Goal: Use online tool/utility: Utilize a website feature to perform a specific function

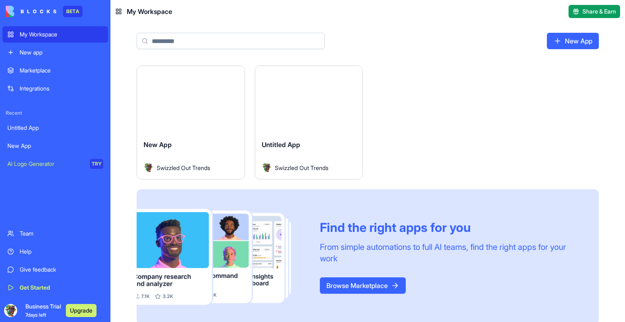
click at [391, 108] on div "Launch New App Swizzled Out Trends Launch Untitled App Swizzled Out Trends Find…" at bounding box center [368, 194] width 462 height 259
click at [300, 105] on button "Launch" at bounding box center [308, 99] width 61 height 16
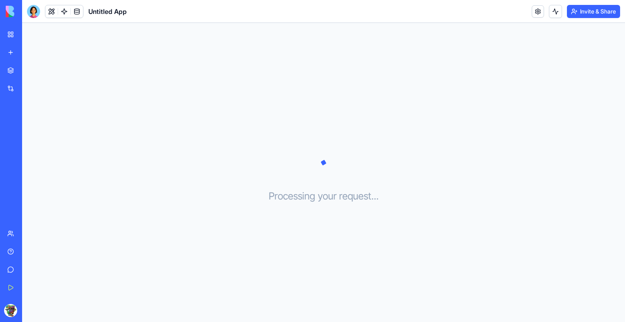
click at [170, 88] on div "Processing your request . . ." at bounding box center [323, 172] width 603 height 299
